Goal: Communication & Community: Ask a question

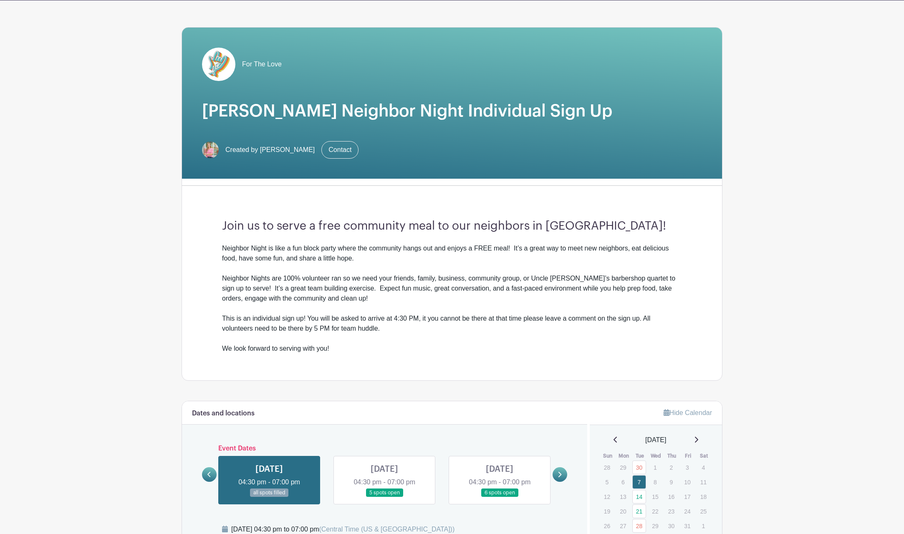
scroll to position [6, 0]
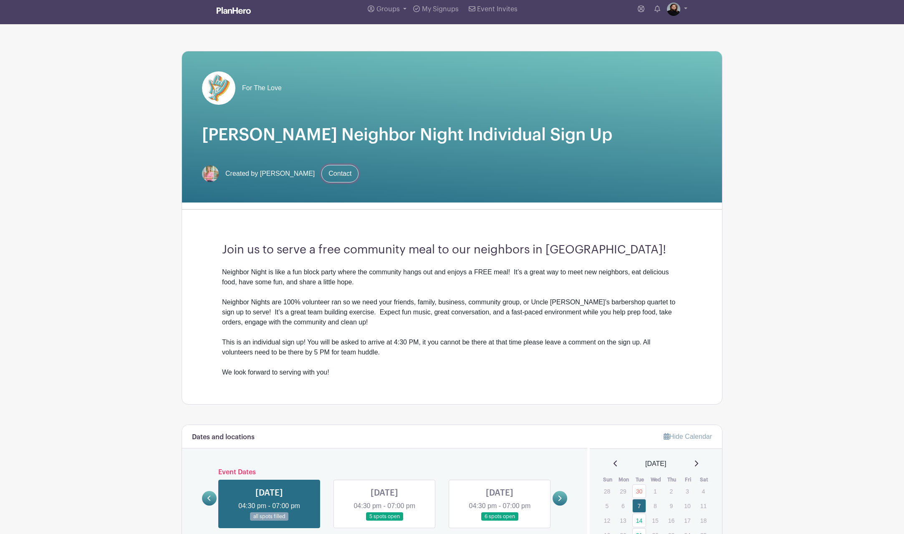
click at [344, 175] on link "Contact" at bounding box center [339, 174] width 37 height 18
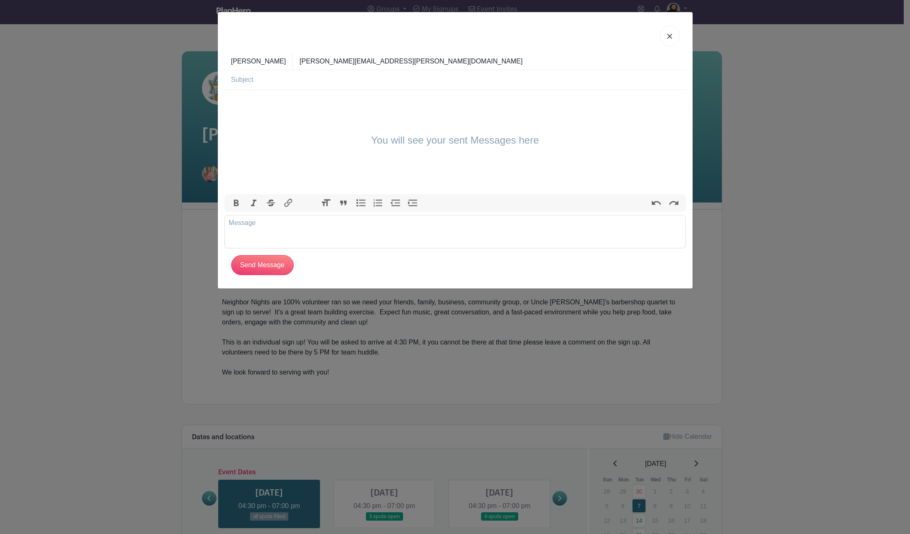
click at [293, 79] on input "text" at bounding box center [458, 79] width 455 height 19
type input "Spots filled"
click at [280, 112] on div "You will see your sent Messages here" at bounding box center [456, 142] width 462 height 104
click at [332, 139] on div "You will see your sent Messages here" at bounding box center [456, 142] width 462 height 104
click at [403, 142] on h4 "You will see your sent Messages here" at bounding box center [456, 140] width 168 height 12
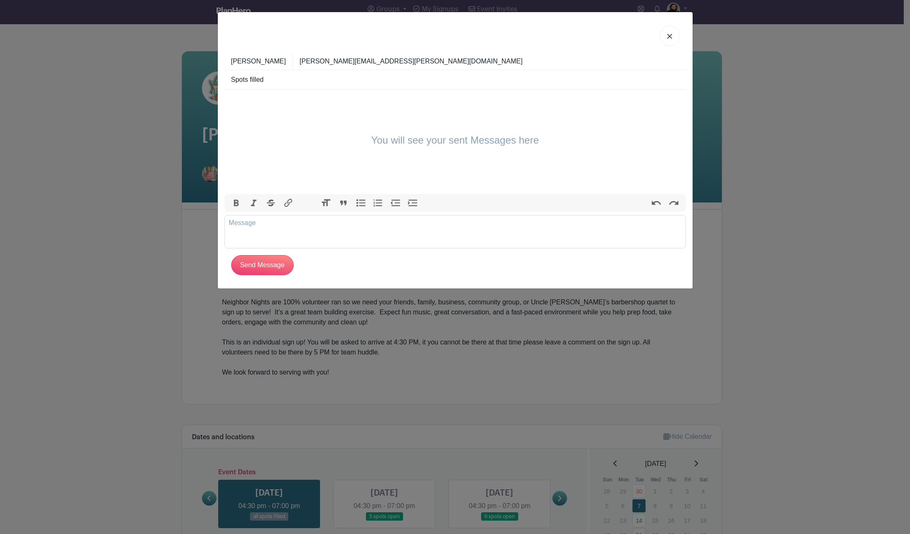
click at [402, 143] on h4 "You will see your sent Messages here" at bounding box center [456, 140] width 168 height 12
click at [370, 169] on div "You will see your sent Messages here" at bounding box center [456, 142] width 462 height 104
click at [304, 231] on trix-editor at bounding box center [456, 231] width 462 height 33
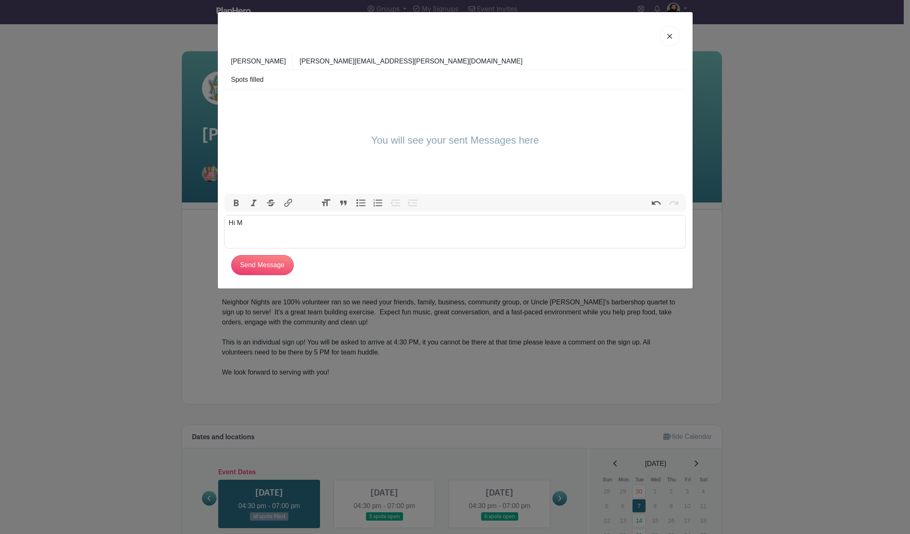
type trix-editor "<div>Hi&nbsp;</div>"
drag, startPoint x: 422, startPoint y: 18, endPoint x: 515, endPoint y: 38, distance: 95.2
click at [515, 38] on div at bounding box center [456, 36] width 462 height 34
click at [674, 37] on link at bounding box center [669, 35] width 19 height 21
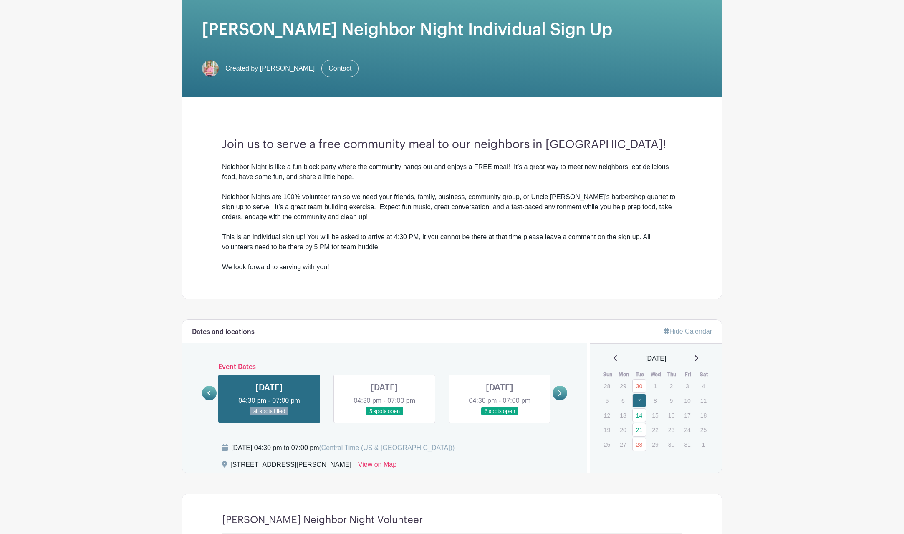
scroll to position [132, 0]
